Goal: Navigation & Orientation: Find specific page/section

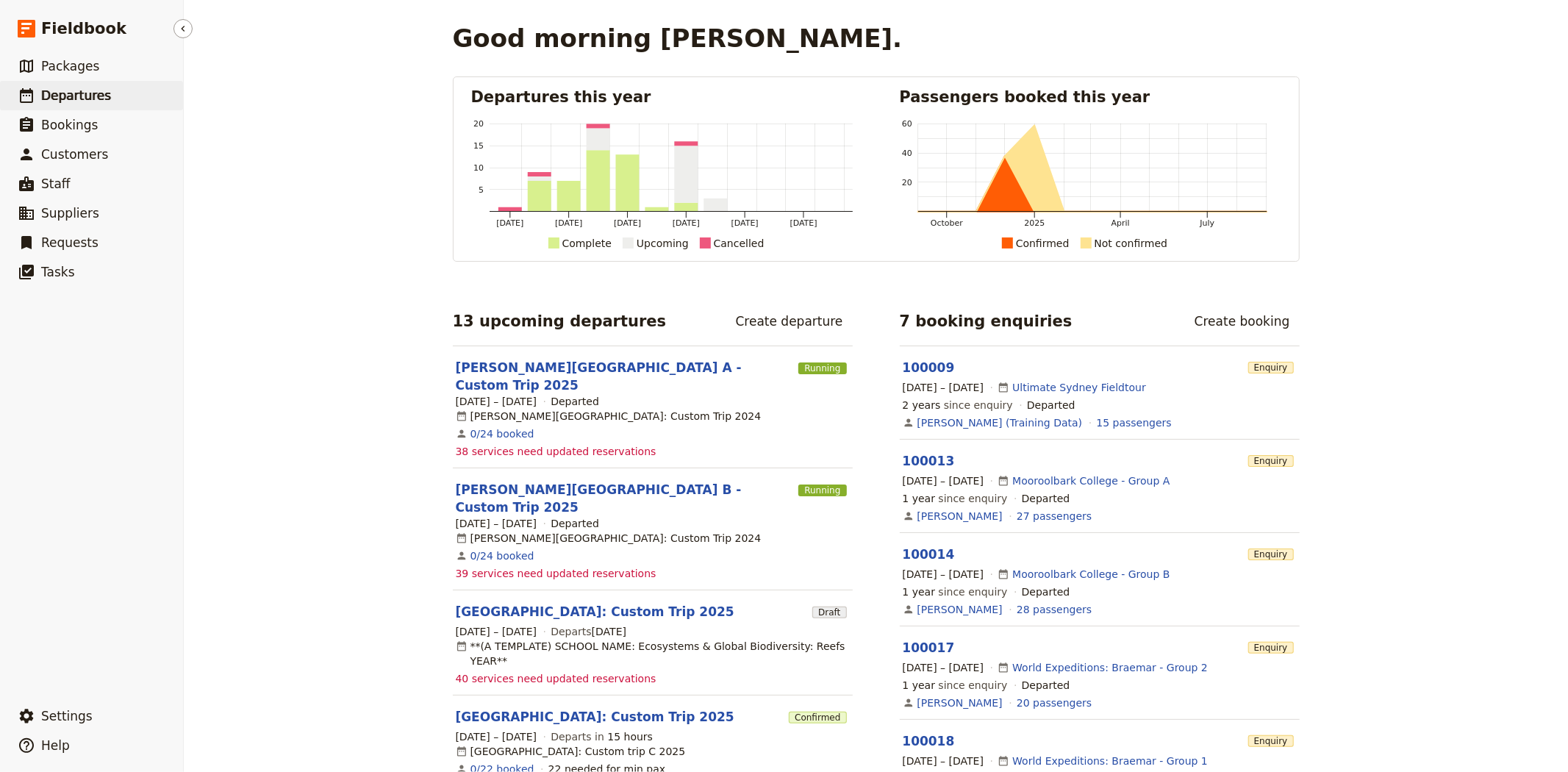
click at [110, 96] on link "​ Departures" at bounding box center [91, 95] width 183 height 29
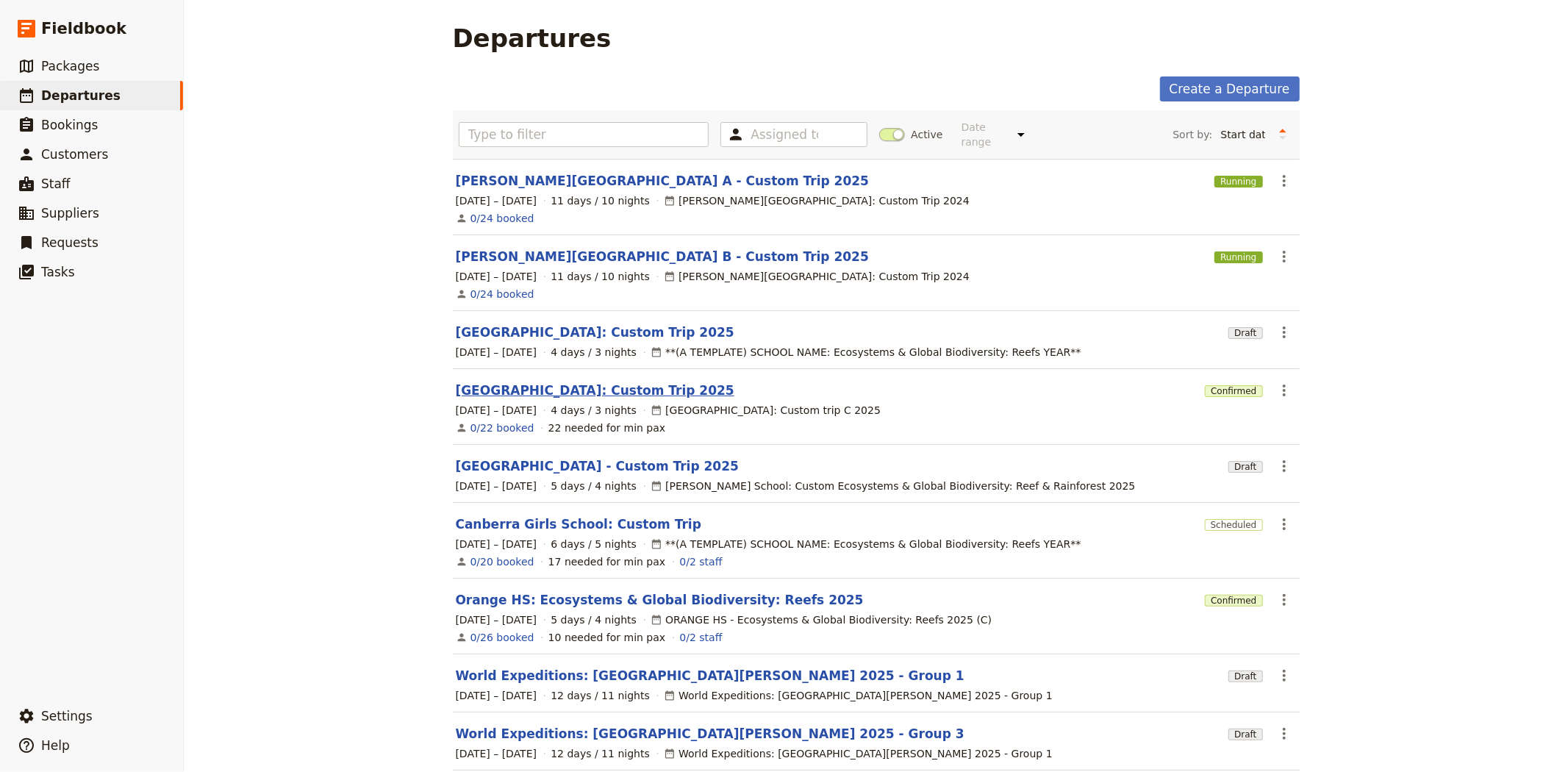
click at [521, 382] on link "[GEOGRAPHIC_DATA]: Custom Trip 2025" at bounding box center [595, 390] width 279 height 17
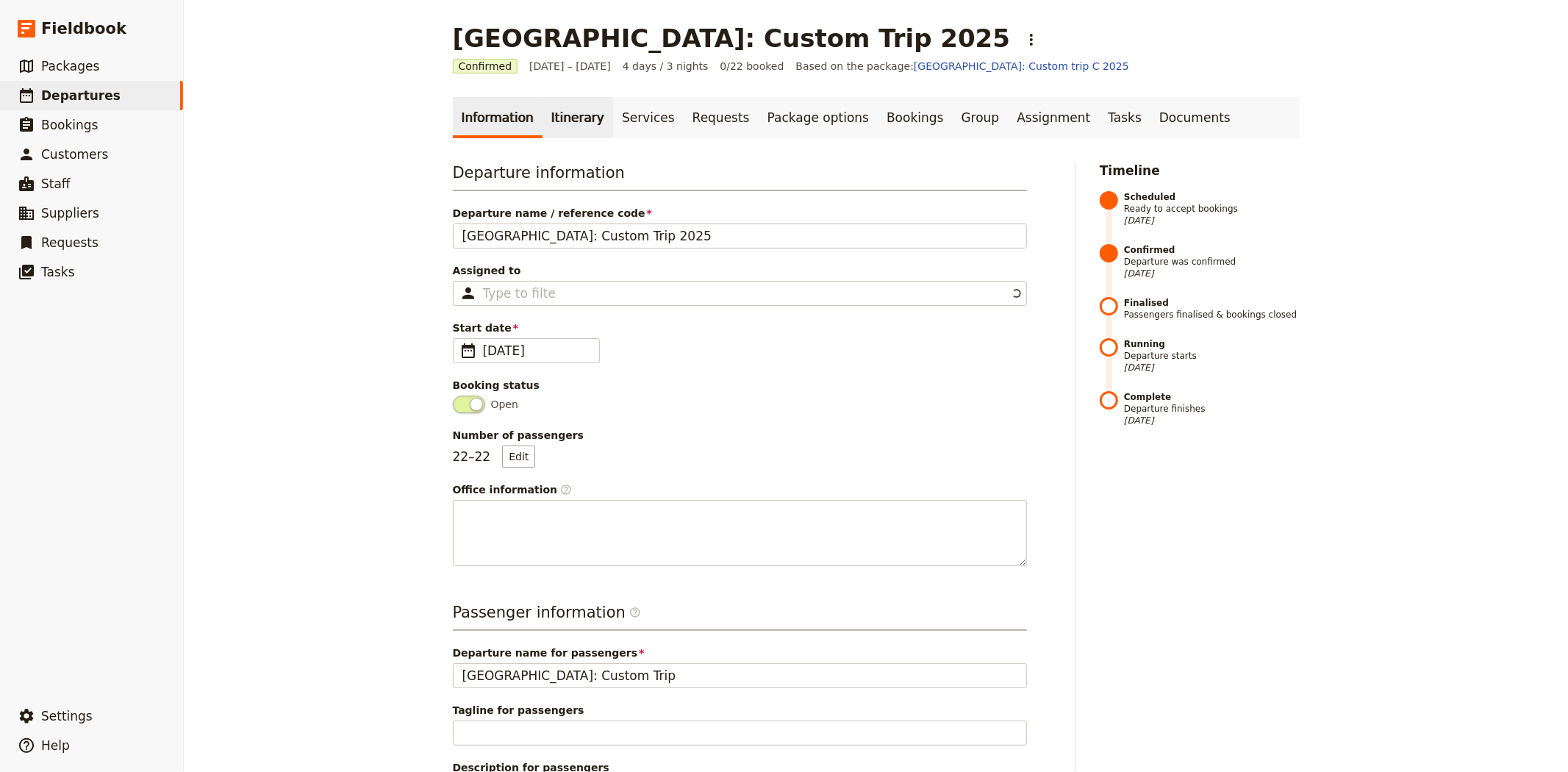
click at [554, 118] on link "Itinerary" at bounding box center [578, 117] width 70 height 41
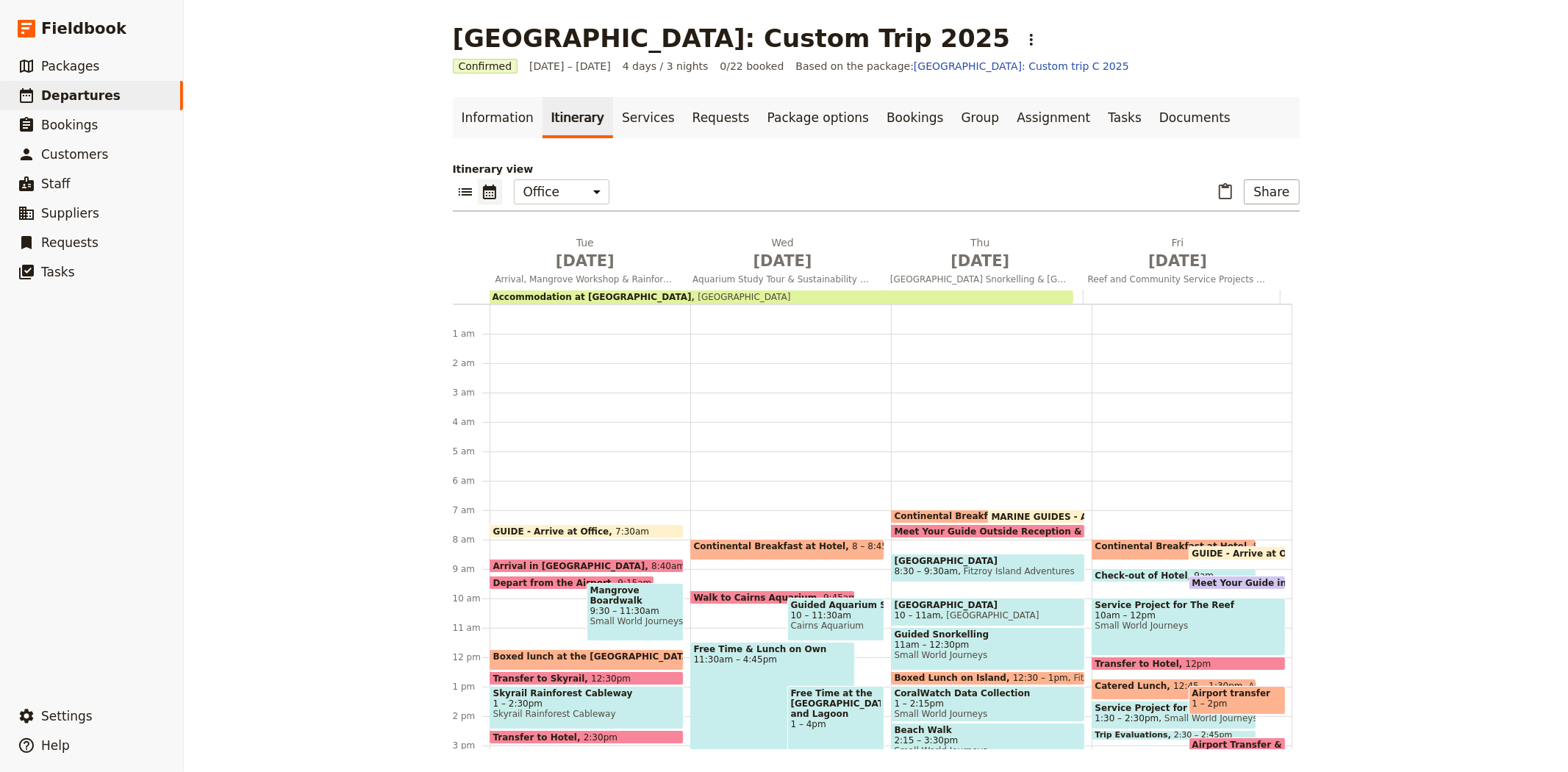
scroll to position [191, 0]
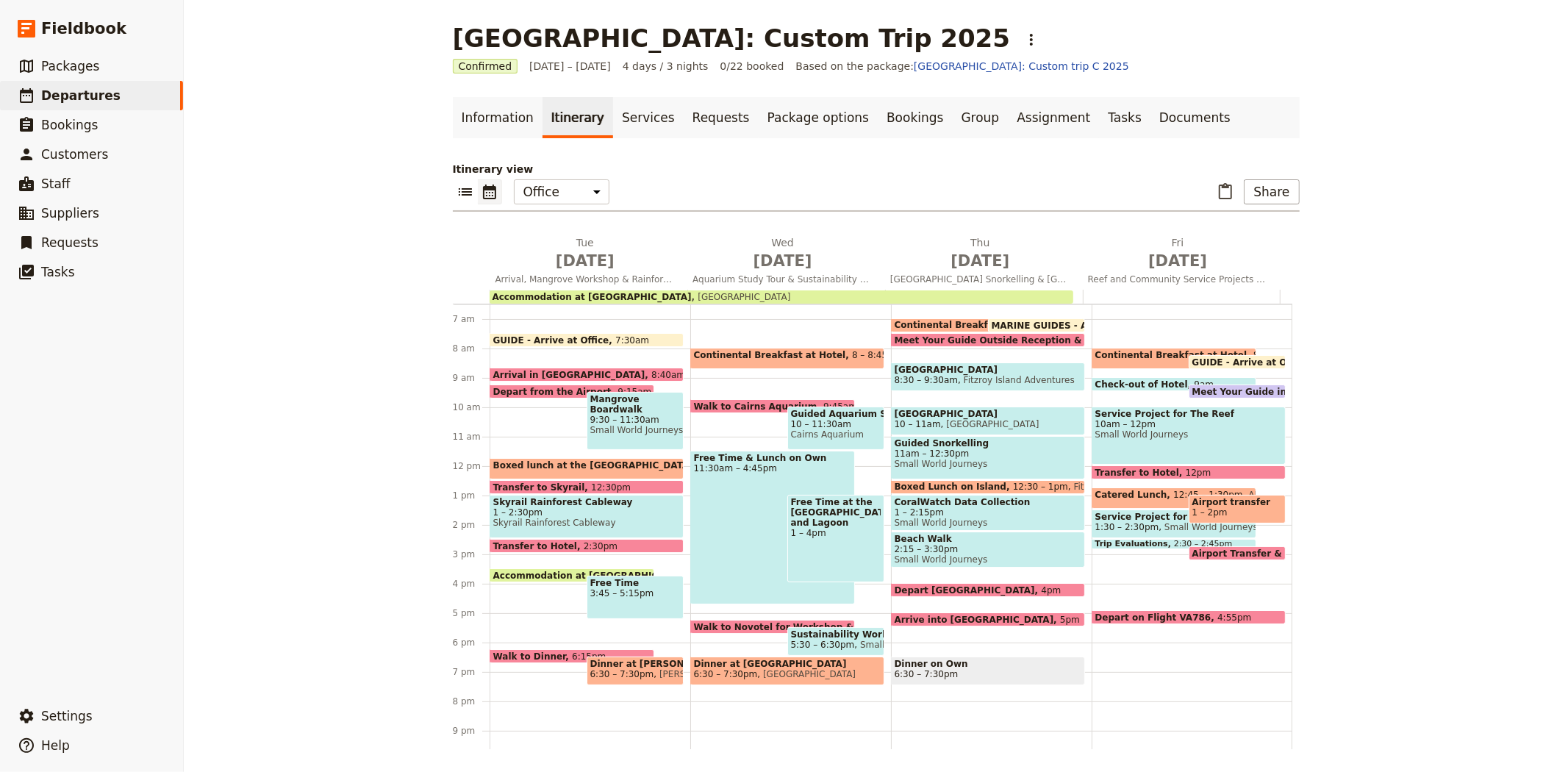
click at [761, 405] on span "Walk to Cairns Aquarium" at bounding box center [758, 406] width 129 height 10
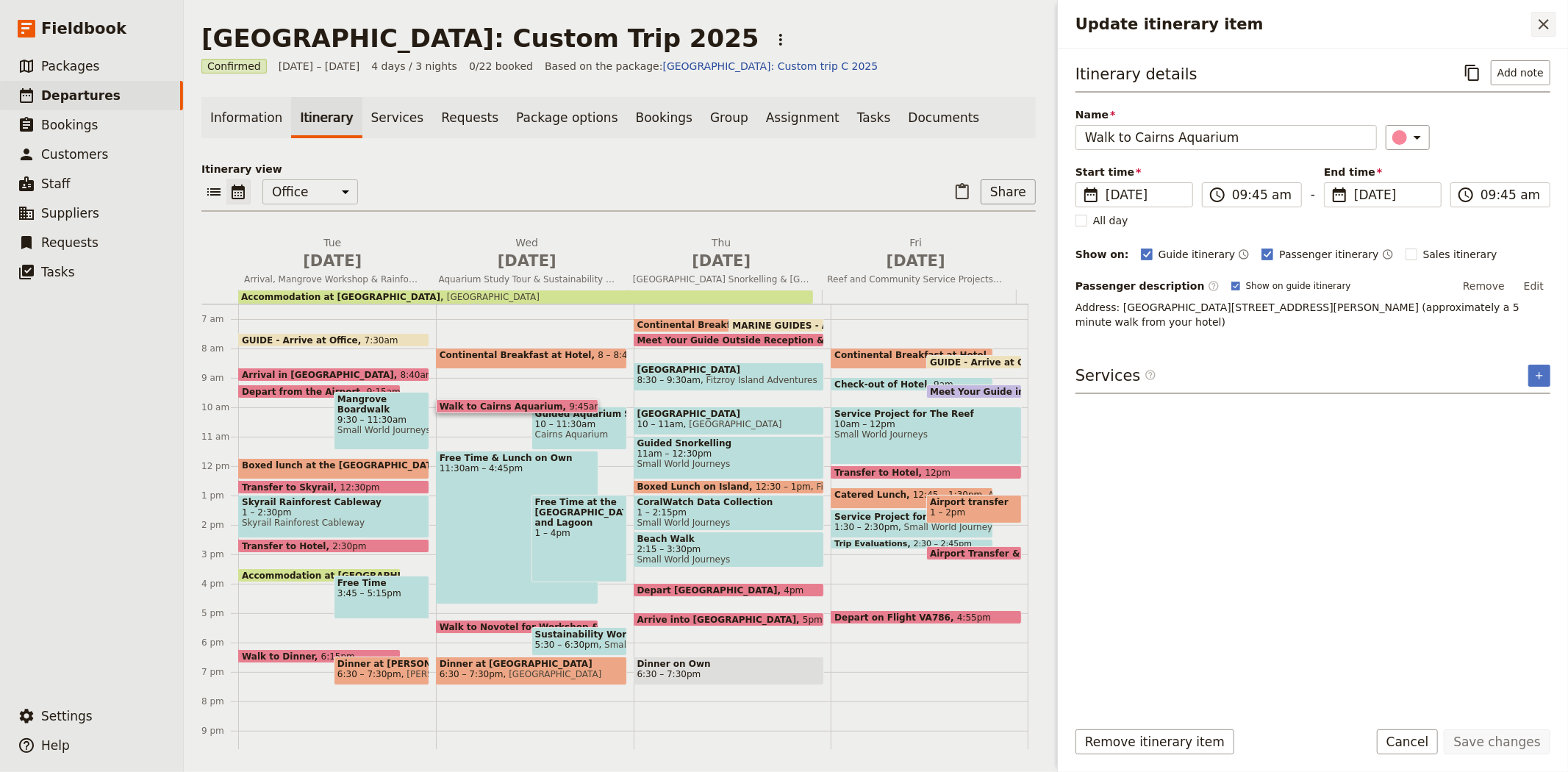
click at [1536, 25] on icon "Close drawer" at bounding box center [1543, 23] width 17 height 17
